Goal: Information Seeking & Learning: Learn about a topic

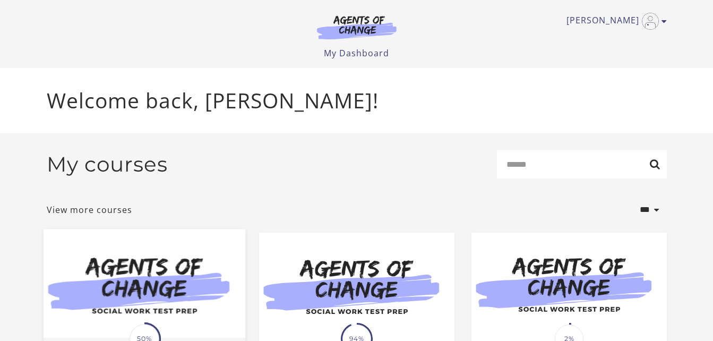
click at [156, 289] on img at bounding box center [144, 283] width 202 height 109
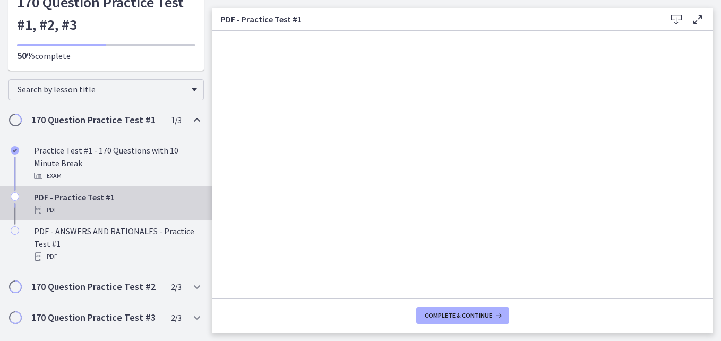
scroll to position [123, 0]
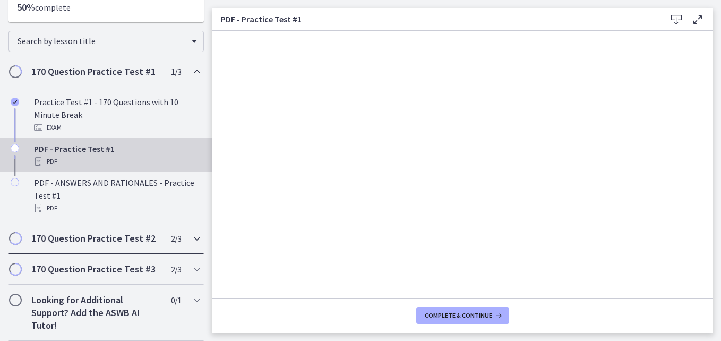
click at [70, 239] on h2 "170 Question Practice Test #2" at bounding box center [95, 238] width 129 height 13
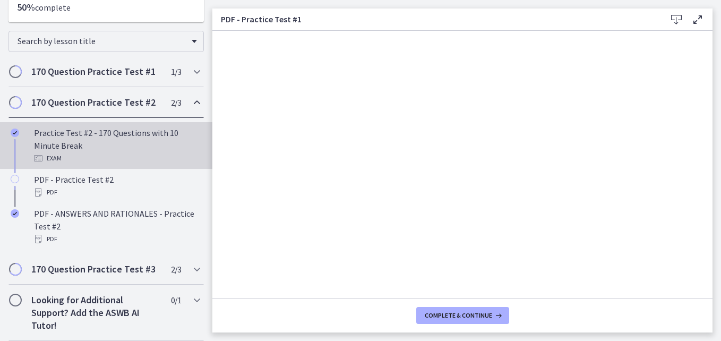
click at [66, 143] on div "Practice Test #2 - 170 Questions with 10 Minute Break Exam" at bounding box center [117, 145] width 166 height 38
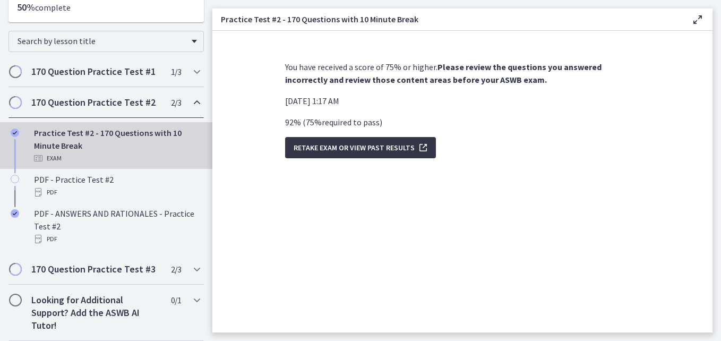
click at [345, 149] on span "Retake Exam OR View Past Results" at bounding box center [353, 147] width 121 height 13
